Goal: Navigation & Orientation: Understand site structure

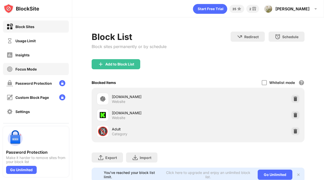
click at [45, 66] on div "Focus Mode" at bounding box center [36, 69] width 66 height 12
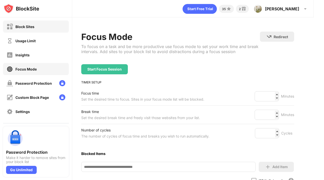
click at [40, 25] on div "Block Sites" at bounding box center [36, 26] width 66 height 12
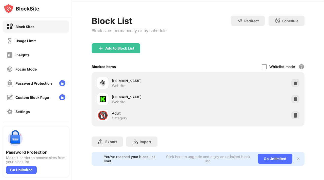
scroll to position [0, 4]
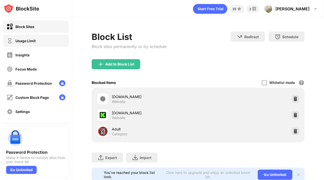
click at [29, 41] on div "Usage Limit" at bounding box center [25, 41] width 20 height 4
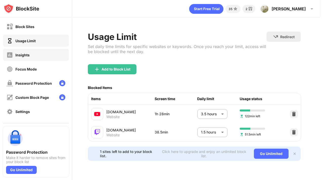
click at [33, 50] on div "Insights" at bounding box center [36, 55] width 66 height 12
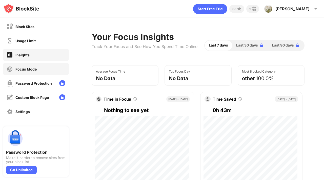
click at [57, 70] on div "Focus Mode" at bounding box center [36, 69] width 66 height 12
